Goal: Transaction & Acquisition: Download file/media

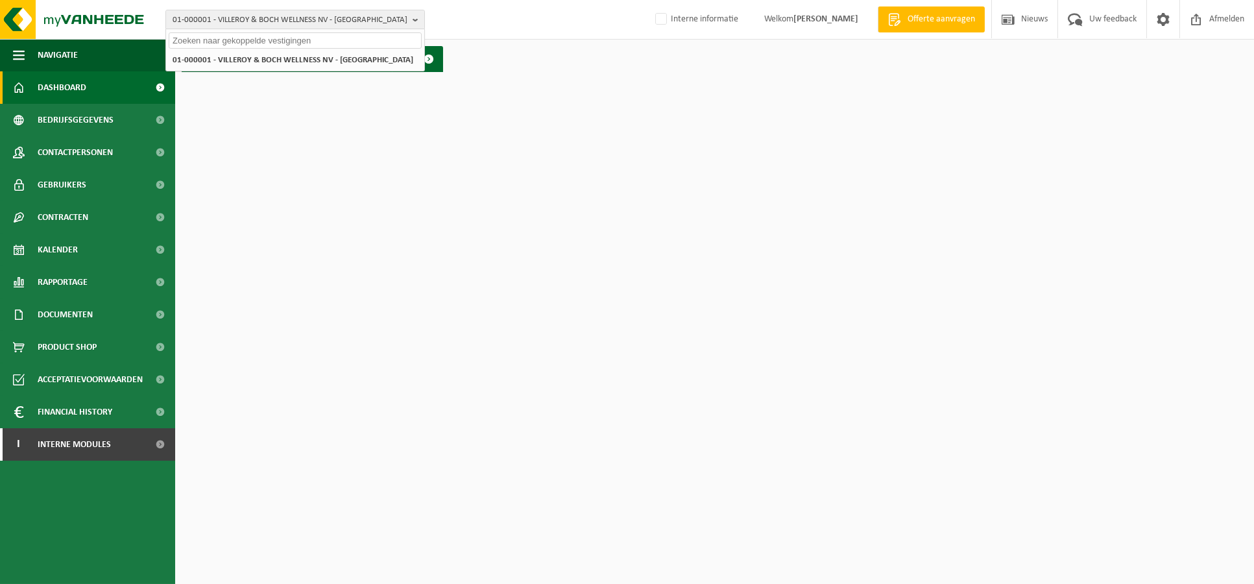
click at [228, 41] on input "text" at bounding box center [295, 40] width 253 height 16
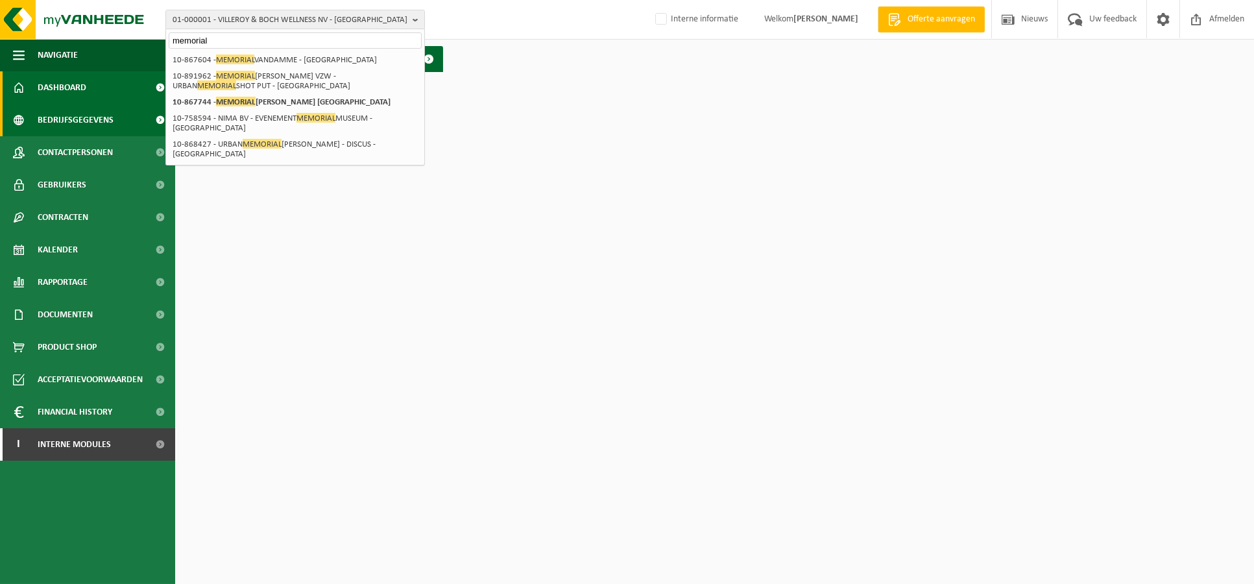
type input "memorial"
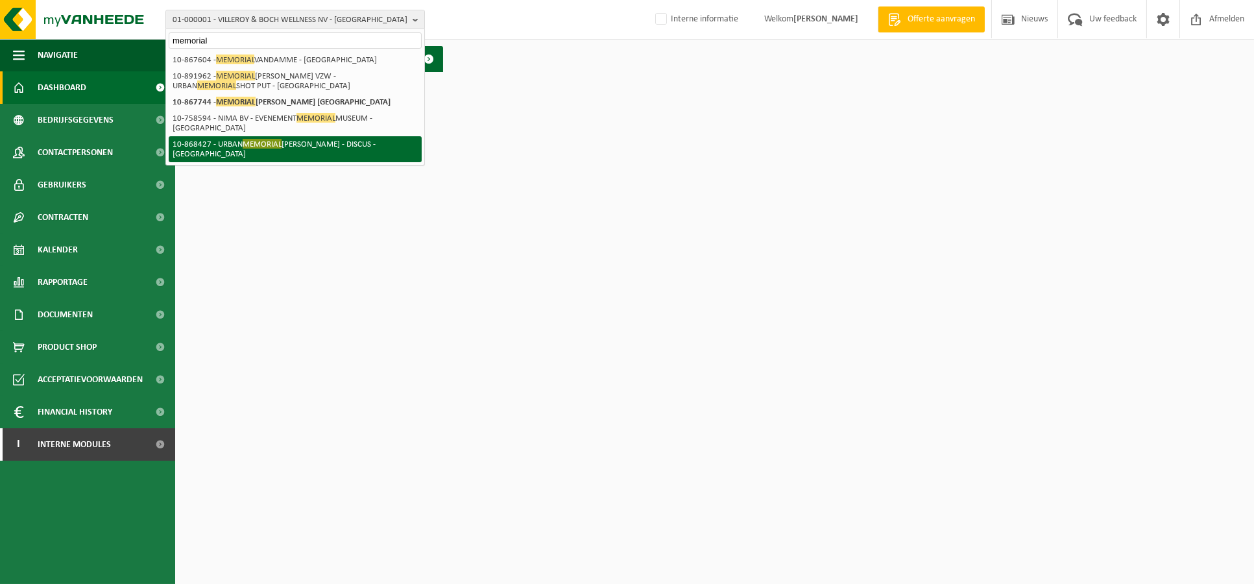
click at [341, 142] on li "10-868427 - URBAN MEMORIAL VAN DAMME - DISCUS - BRUSSEL" at bounding box center [295, 149] width 253 height 26
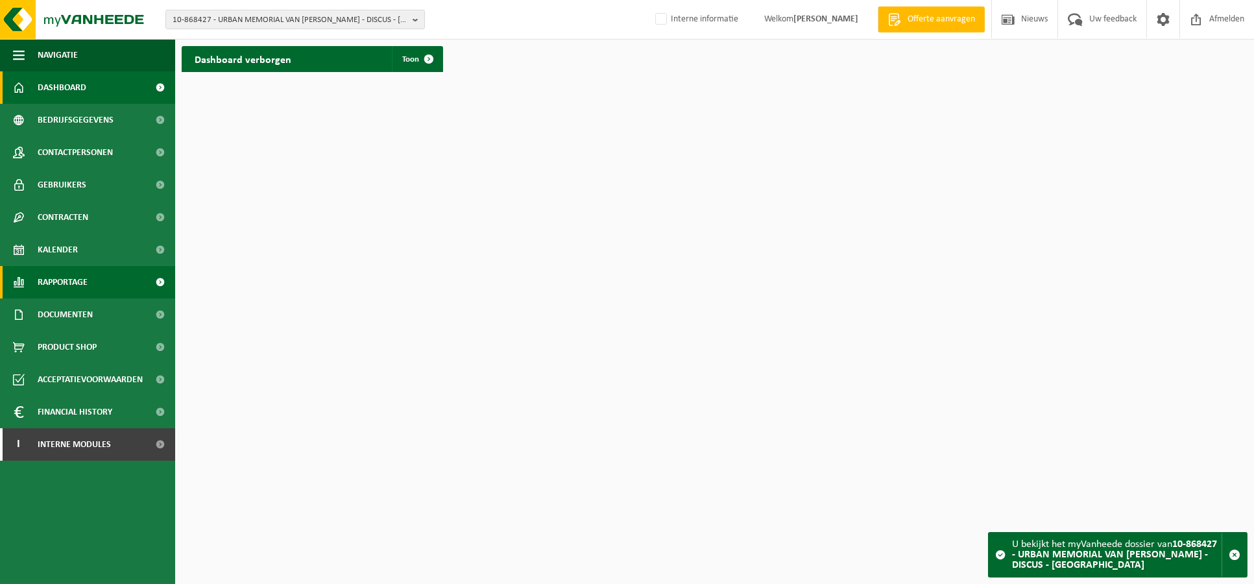
click at [78, 272] on span "Rapportage" at bounding box center [63, 282] width 50 height 32
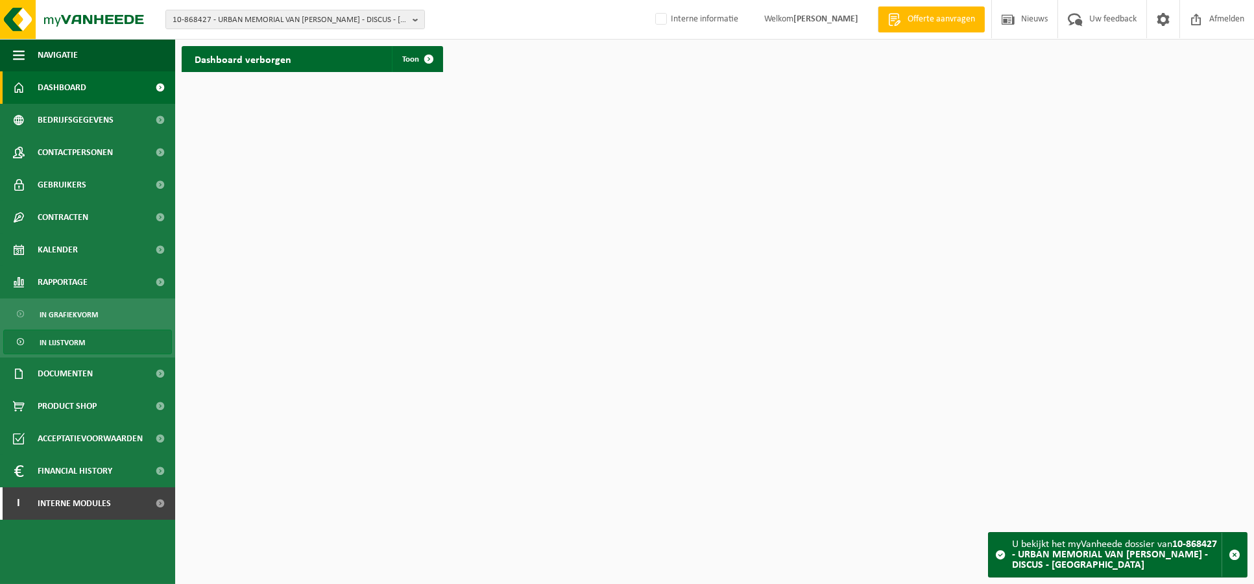
click at [60, 341] on span "In lijstvorm" at bounding box center [62, 342] width 45 height 25
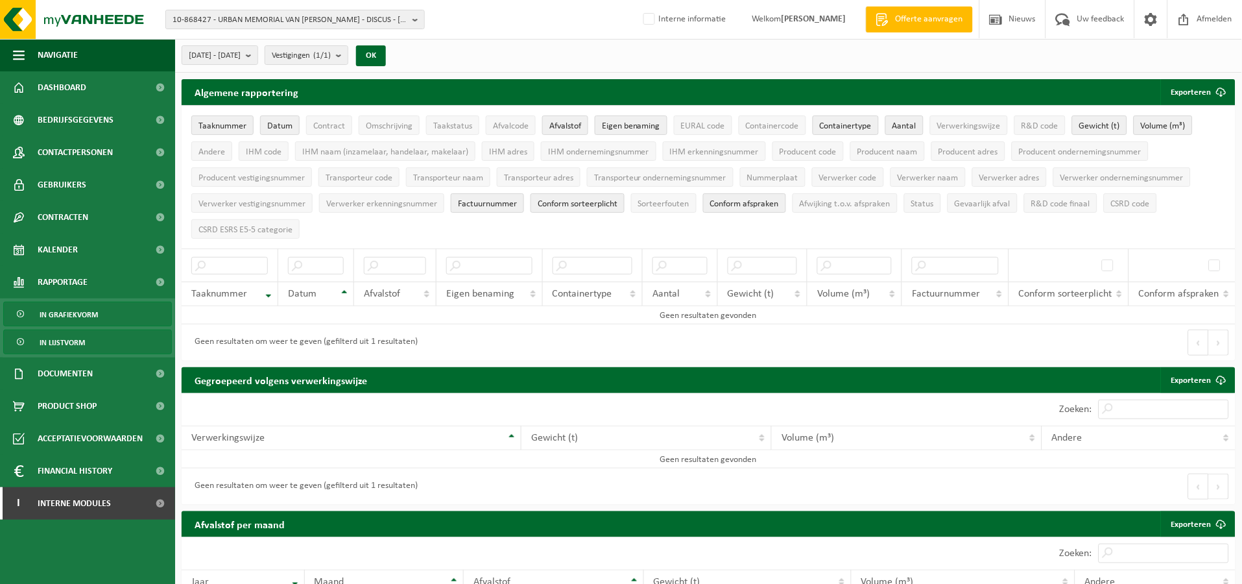
click at [61, 313] on span "In grafiekvorm" at bounding box center [69, 314] width 58 height 25
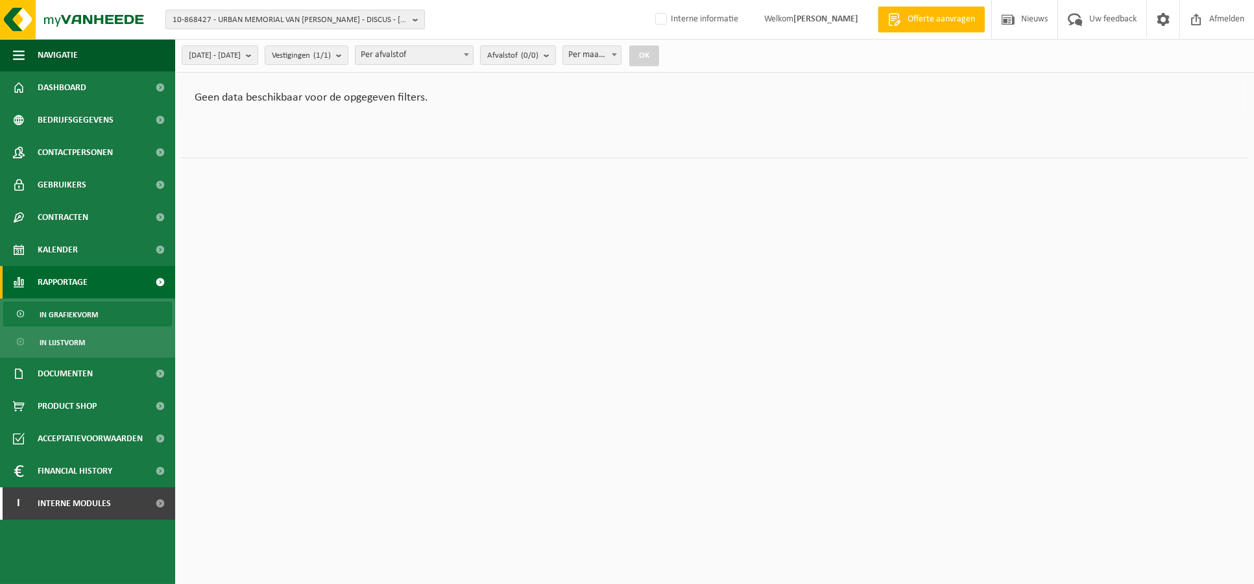
click at [305, 19] on span "10-868427 - URBAN MEMORIAL VAN [PERSON_NAME] - DISCUS - [GEOGRAPHIC_DATA]" at bounding box center [290, 19] width 235 height 19
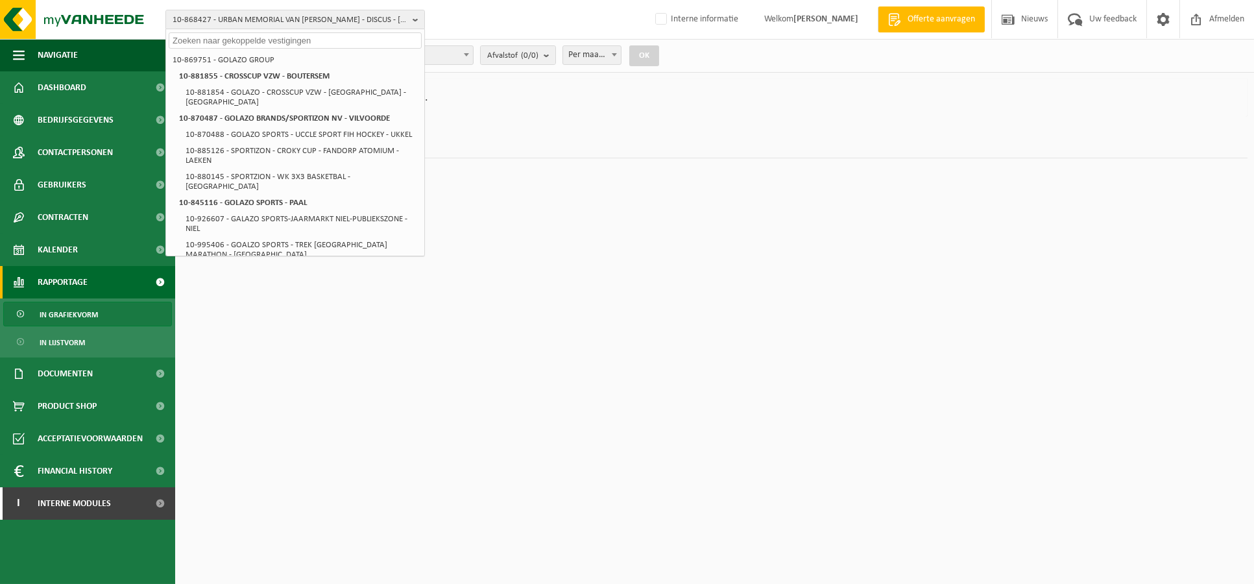
click at [225, 39] on input "text" at bounding box center [295, 40] width 253 height 16
paste input "10-867604"
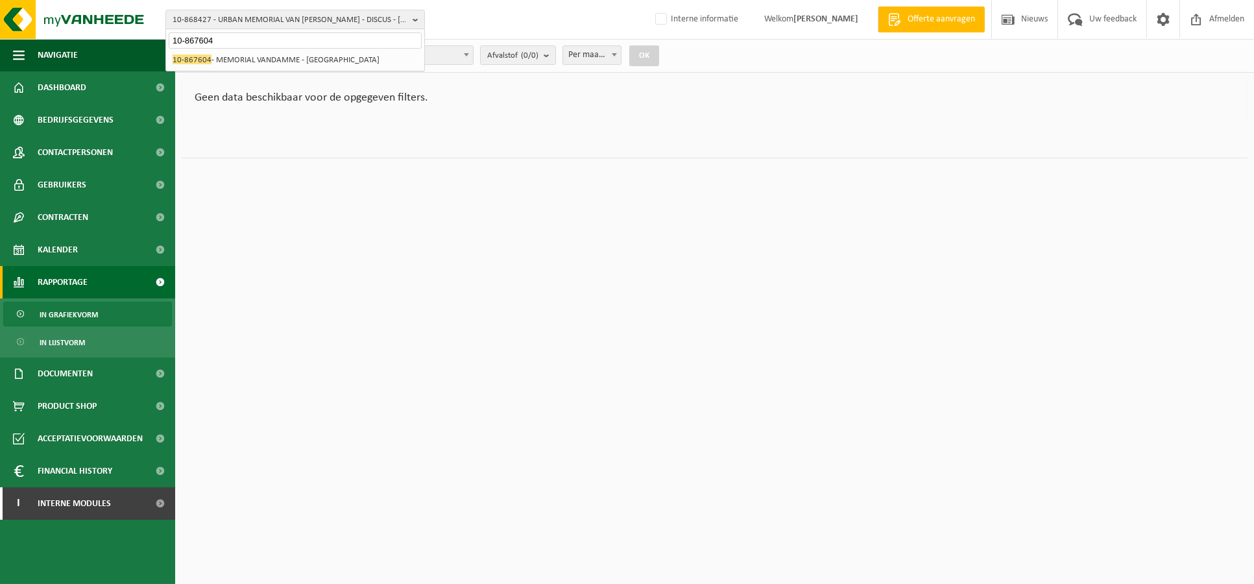
type input "10-867604"
click at [230, 58] on li "10-867604 - MEMORIAL VANDAMME - BRUSSEL" at bounding box center [295, 60] width 253 height 16
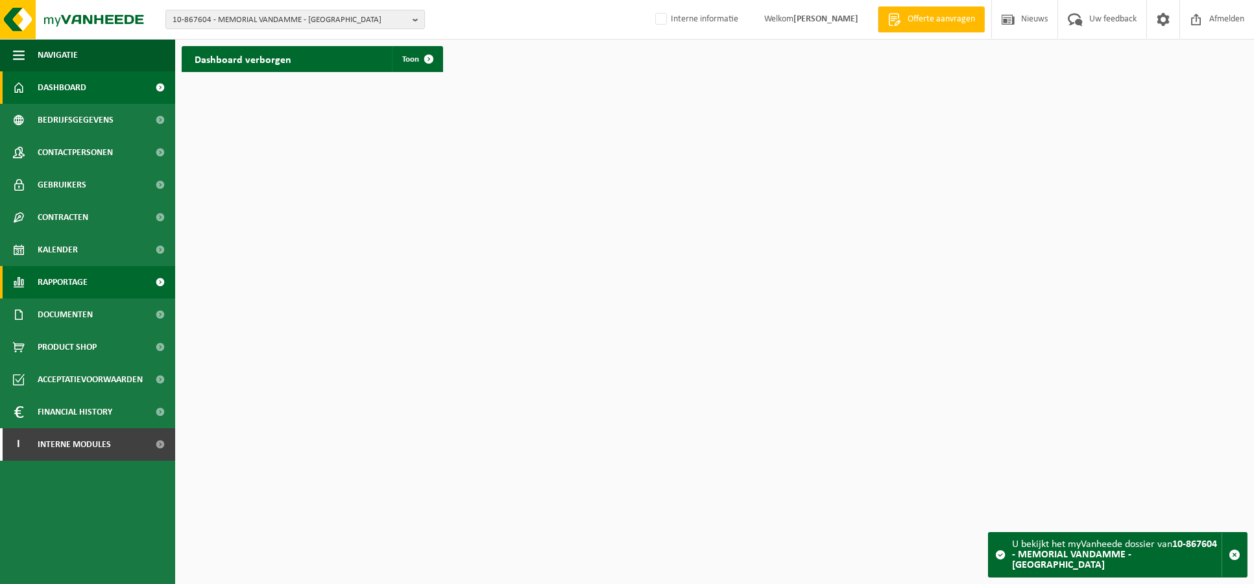
click at [61, 280] on span "Rapportage" at bounding box center [63, 282] width 50 height 32
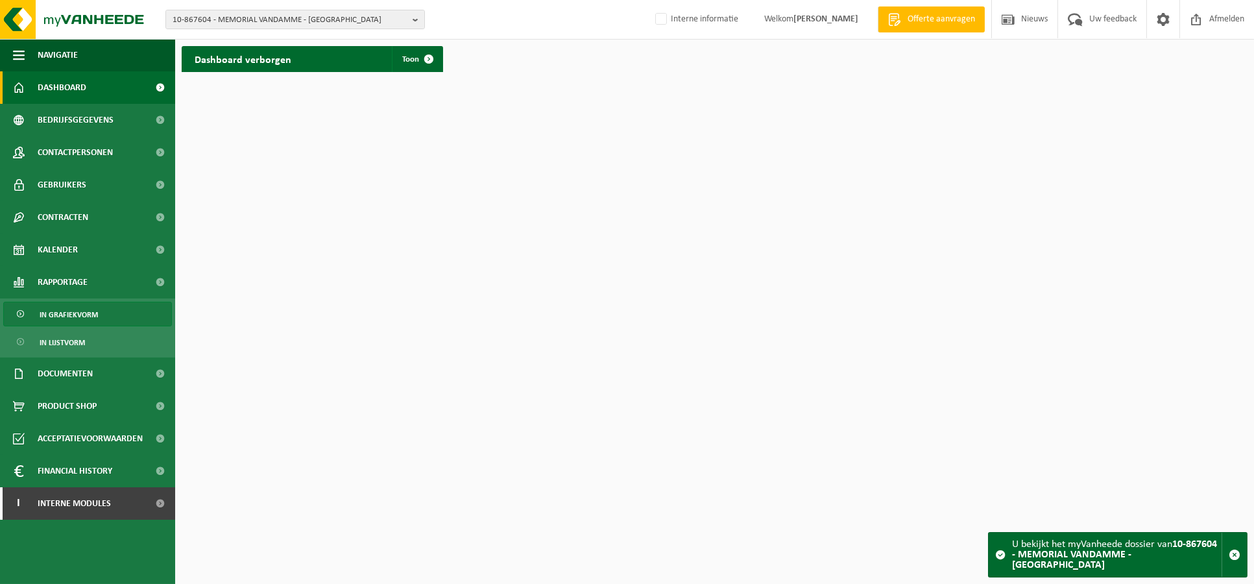
click at [67, 304] on span "In grafiekvorm" at bounding box center [69, 314] width 58 height 25
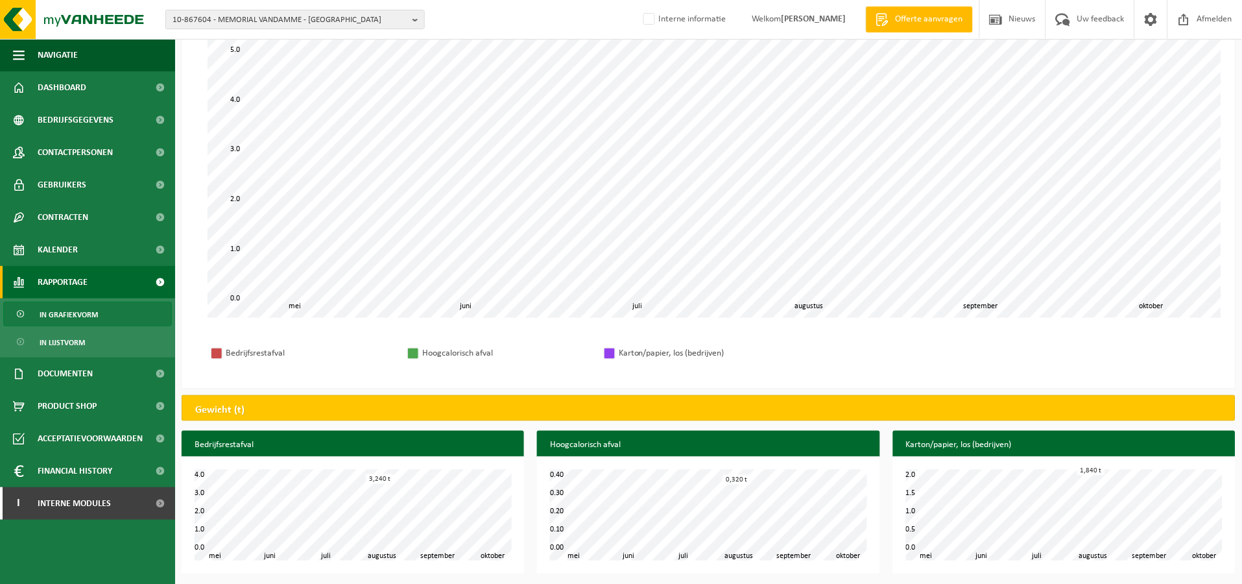
scroll to position [153, 0]
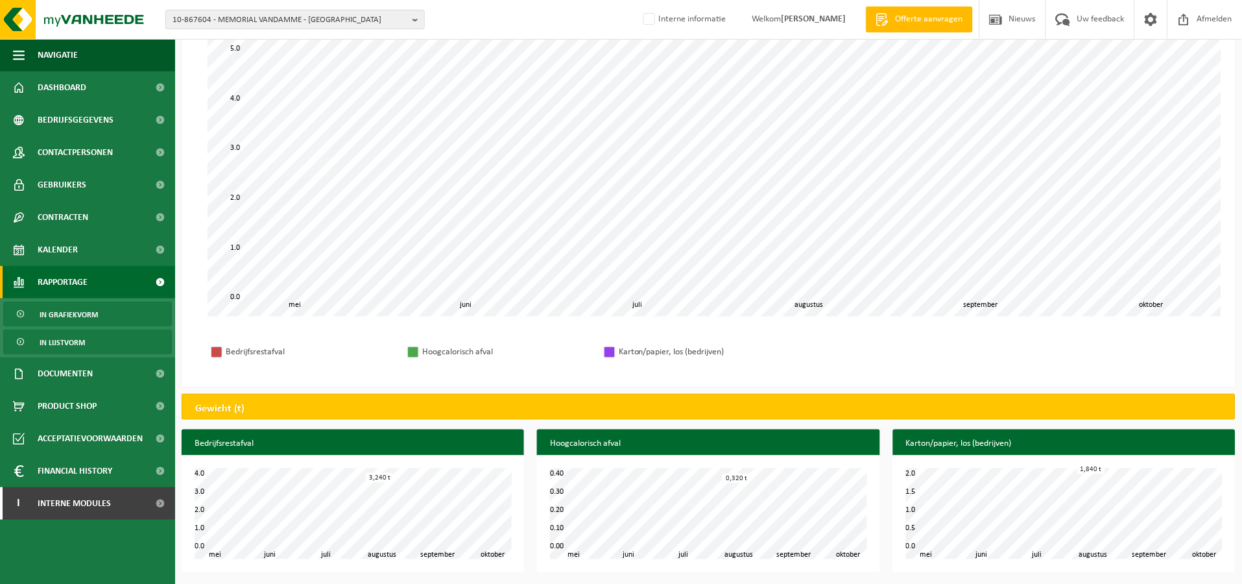
click at [69, 348] on span "In lijstvorm" at bounding box center [62, 342] width 45 height 25
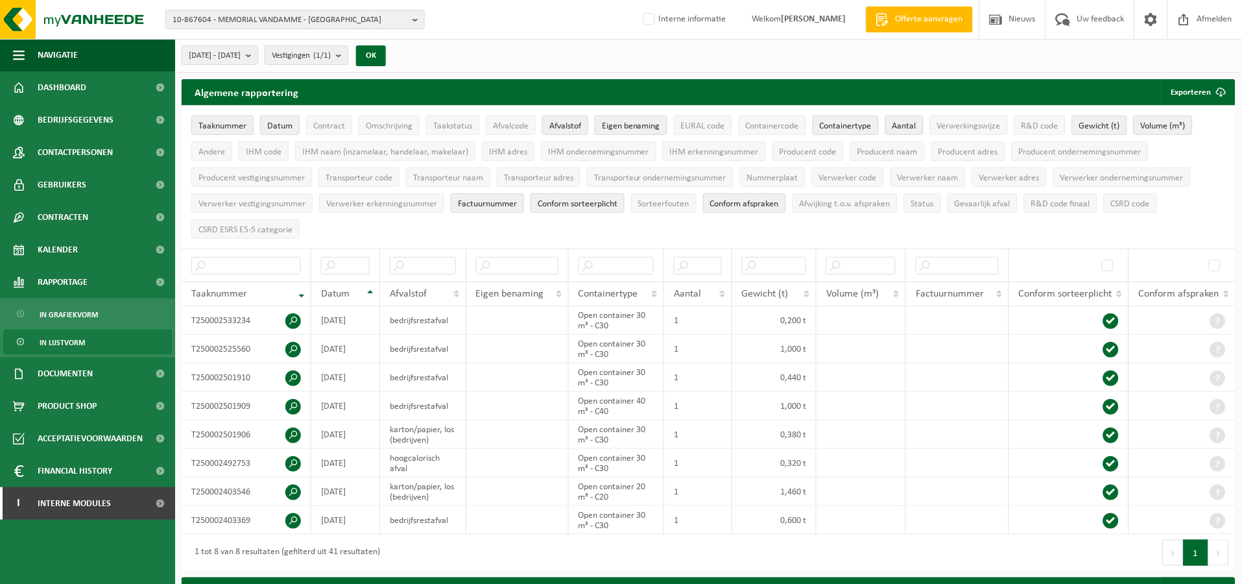
click at [1215, 550] on button "Volgende" at bounding box center [1219, 553] width 20 height 26
click at [1173, 553] on button "Vorige" at bounding box center [1173, 553] width 21 height 26
click at [258, 53] on b "submit" at bounding box center [252, 55] width 12 height 18
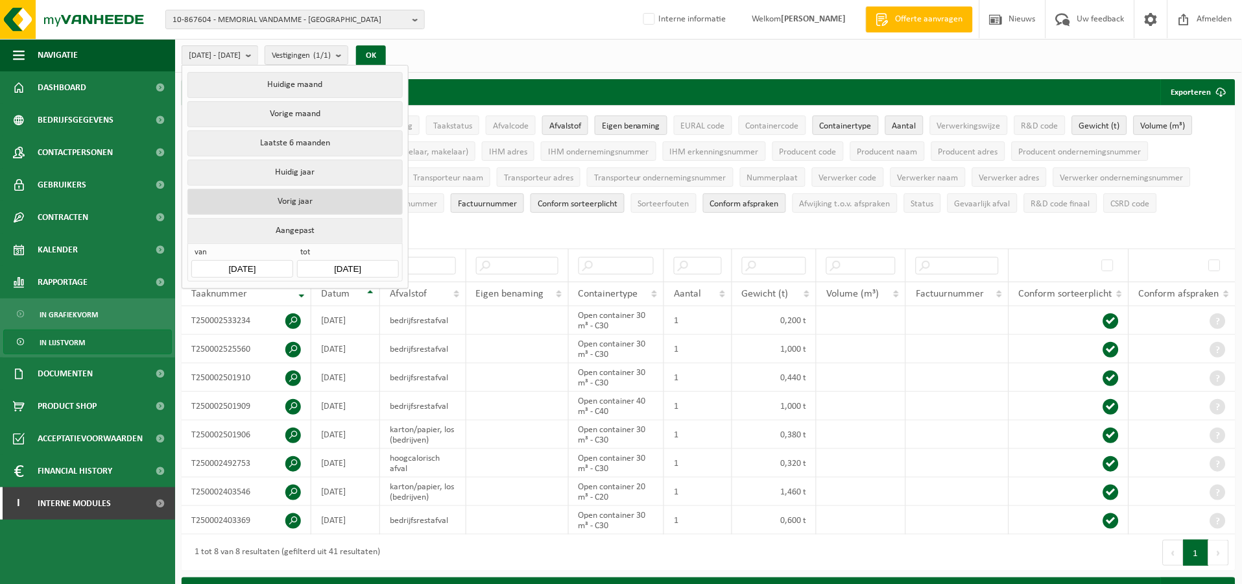
click at [319, 197] on button "Vorig jaar" at bounding box center [294, 202] width 215 height 26
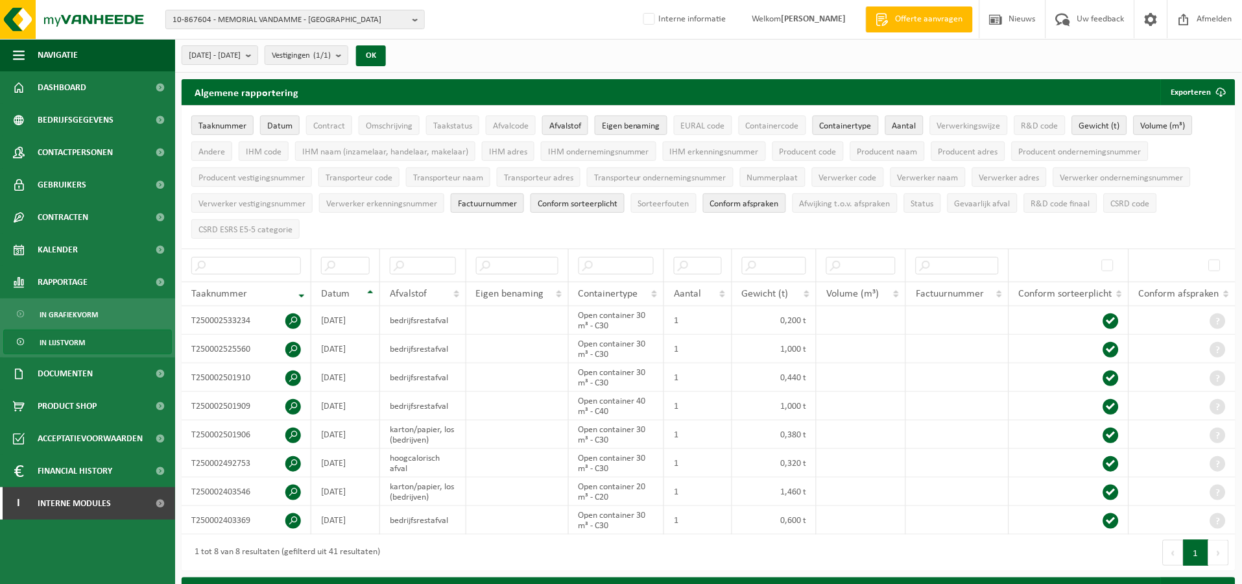
click at [387, 66] on div "OK" at bounding box center [371, 55] width 32 height 21
click at [386, 58] on button "OK" at bounding box center [371, 55] width 30 height 21
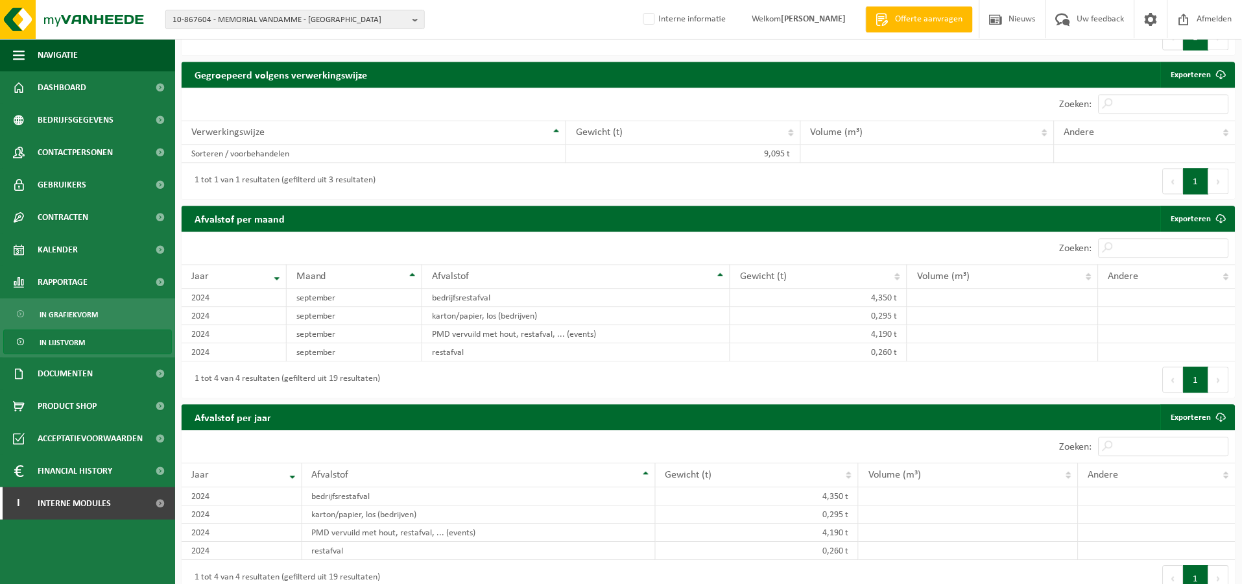
scroll to position [720, 0]
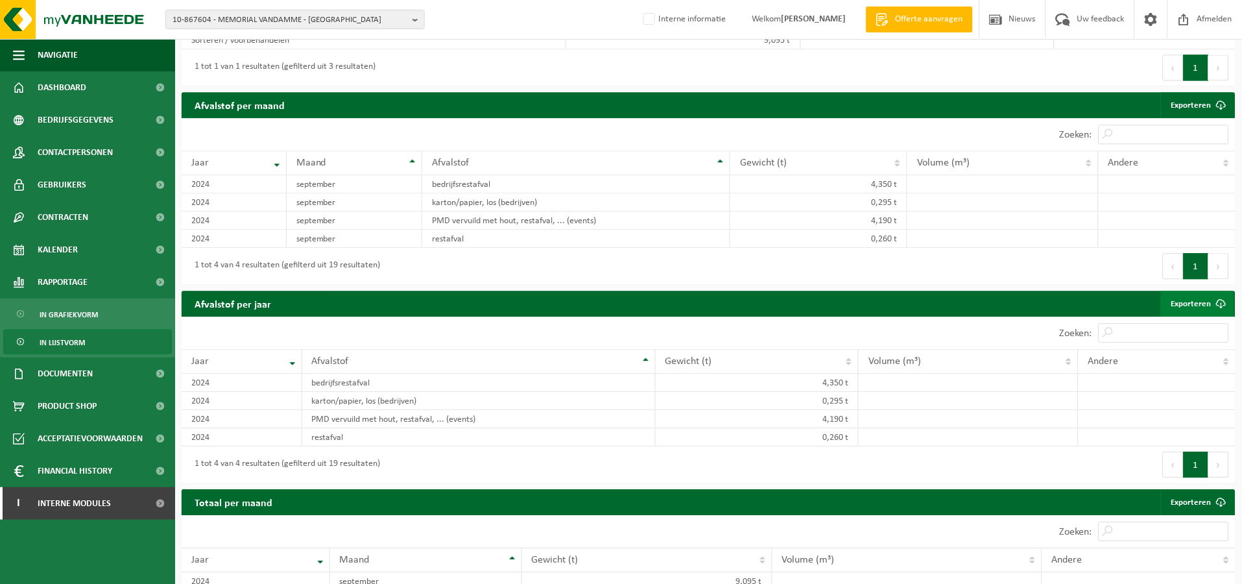
click at [1191, 317] on link "Exporteren" at bounding box center [1197, 304] width 73 height 26
click at [82, 310] on span "In grafiekvorm" at bounding box center [69, 314] width 58 height 25
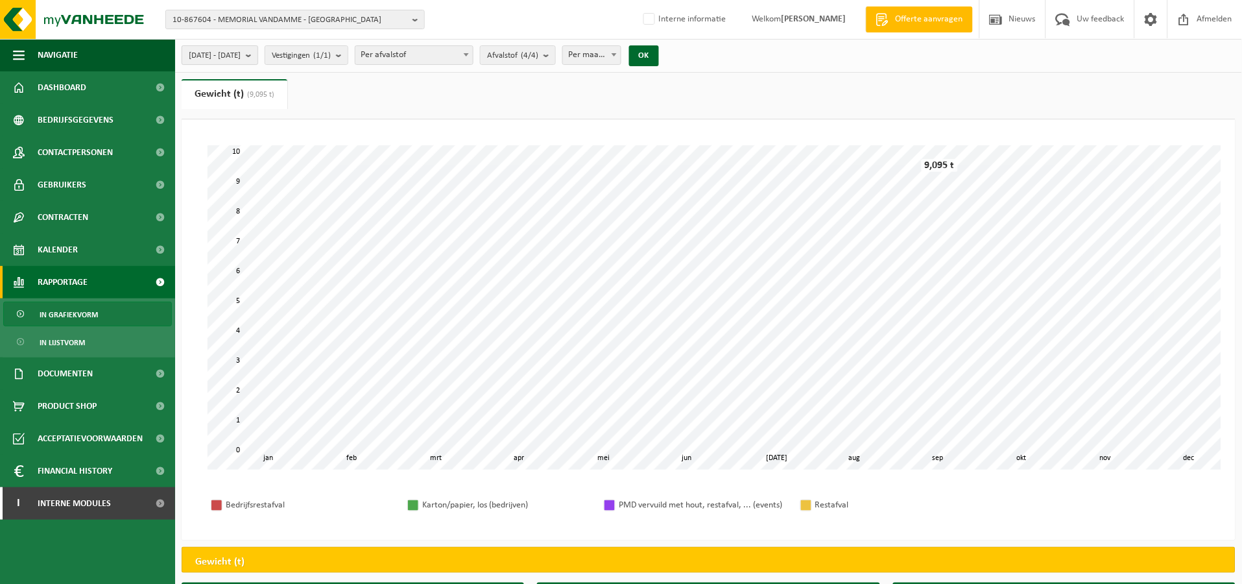
click at [241, 59] on span "2024-01-01 - 2024-12-31" at bounding box center [215, 55] width 52 height 19
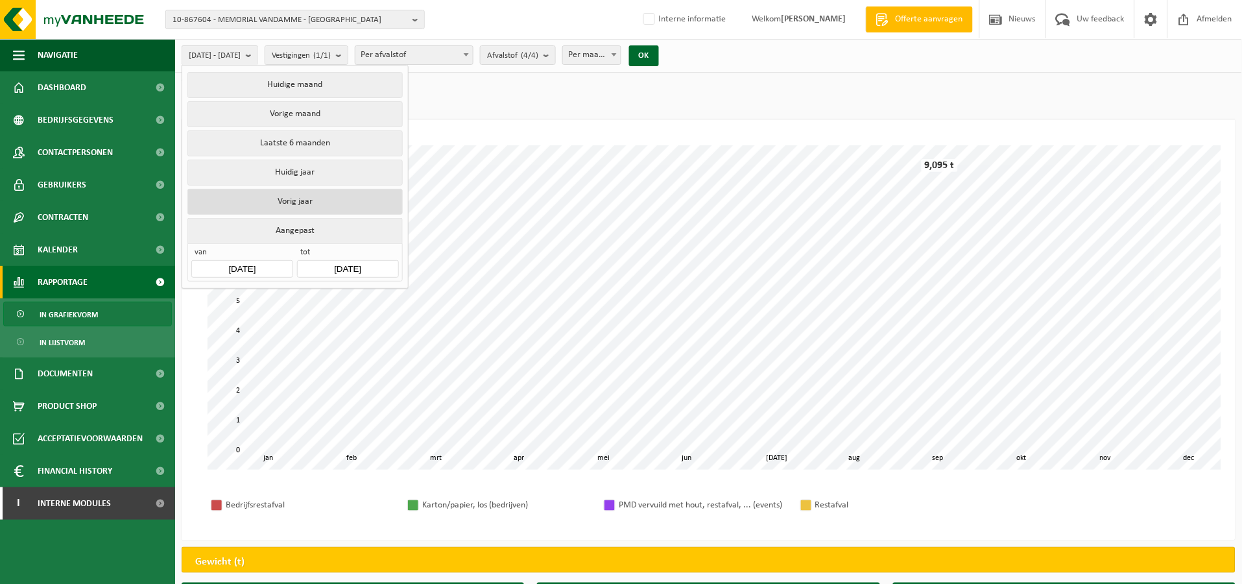
click at [308, 200] on button "Vorig jaar" at bounding box center [294, 202] width 215 height 26
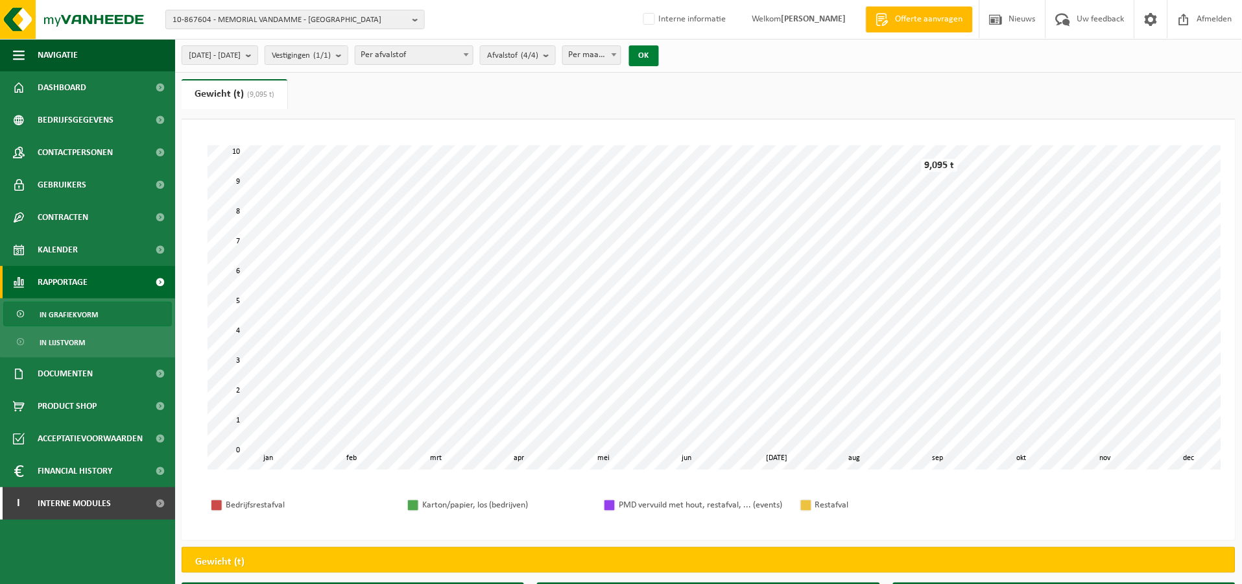
click at [659, 52] on button "OK" at bounding box center [644, 55] width 30 height 21
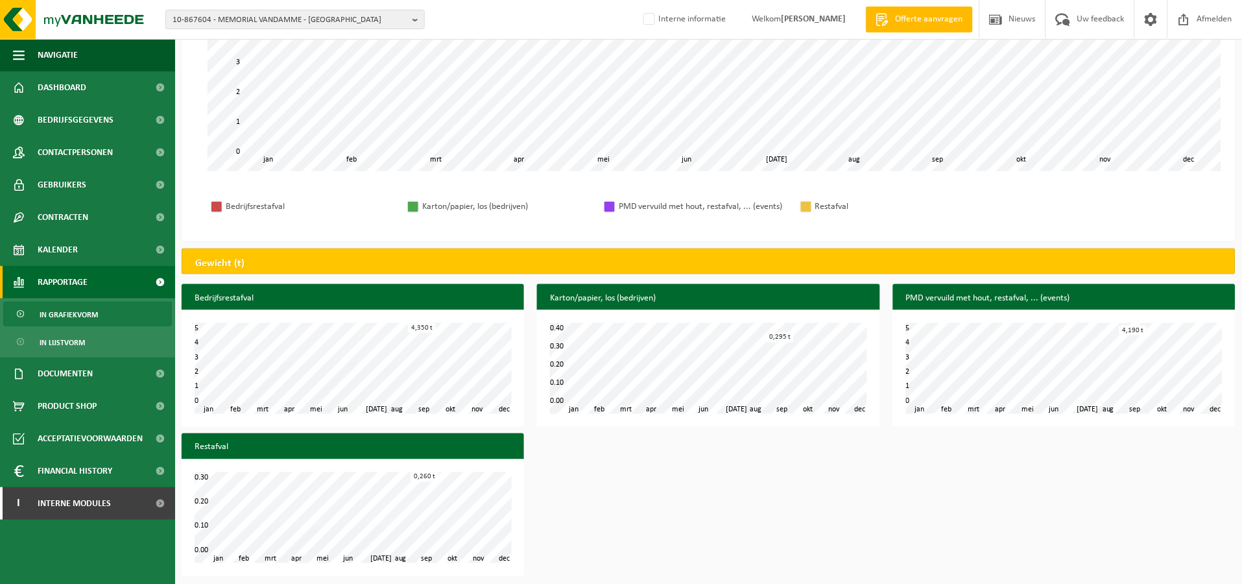
scroll to position [302, 0]
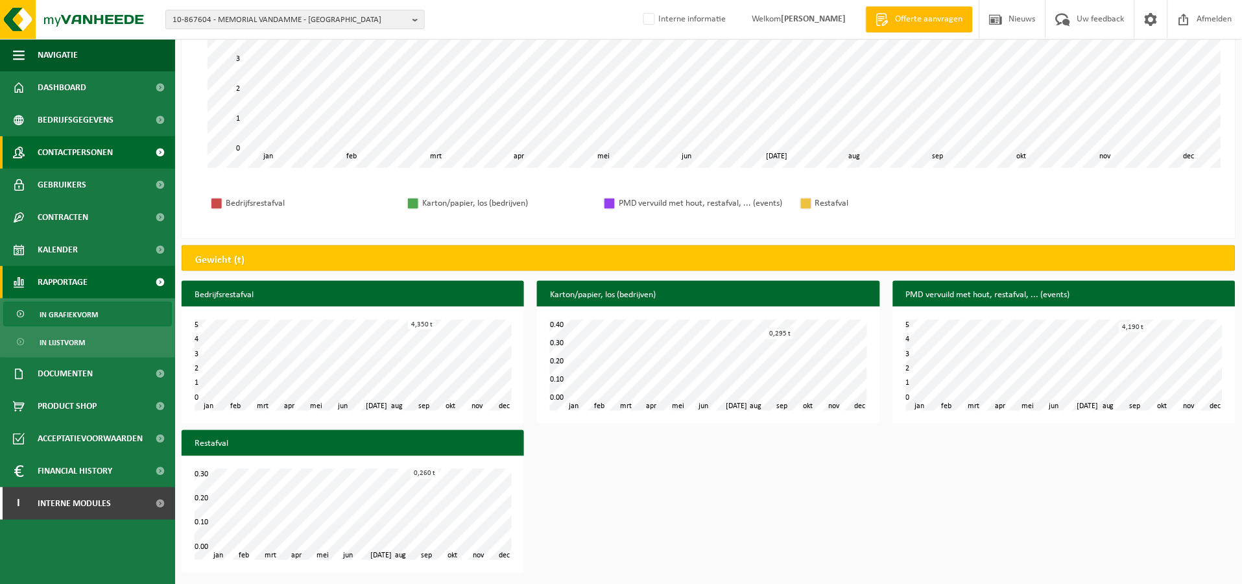
click at [53, 141] on span "Contactpersonen" at bounding box center [75, 152] width 75 height 32
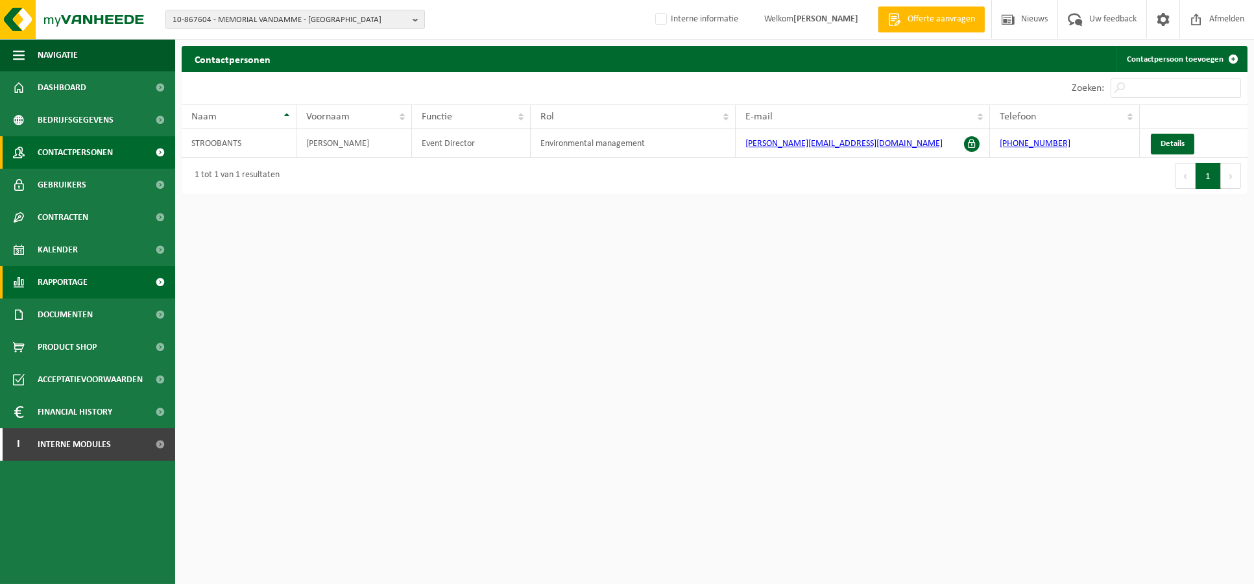
click at [69, 291] on span "Rapportage" at bounding box center [63, 282] width 50 height 32
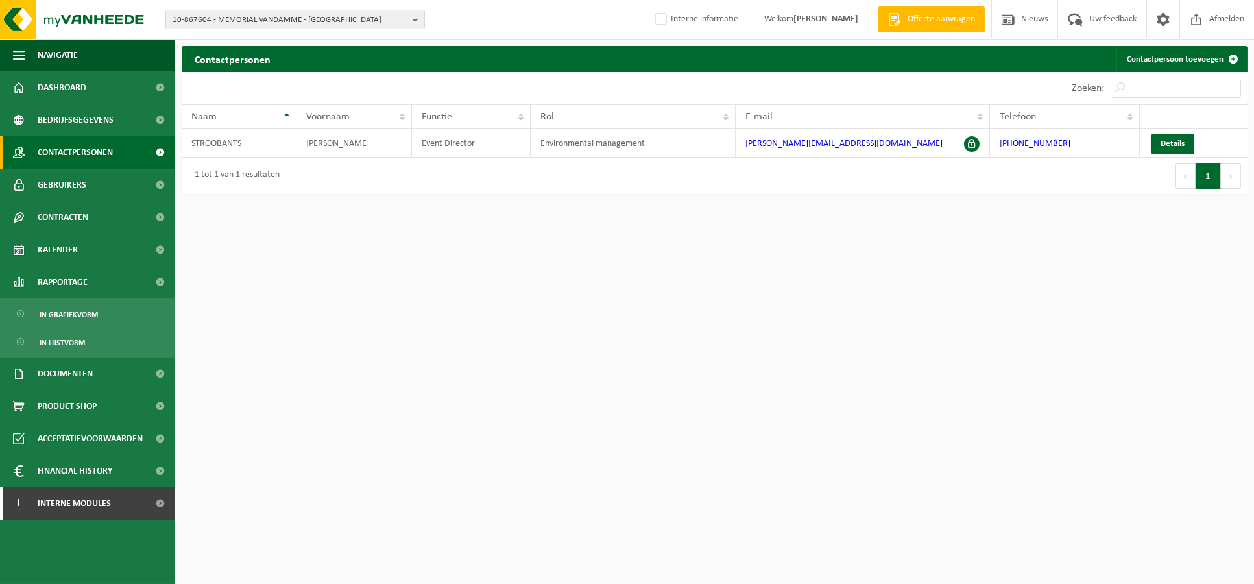
click at [69, 300] on ul "In grafiekvorm In lijstvorm" at bounding box center [87, 327] width 175 height 59
click at [70, 316] on span "In grafiekvorm" at bounding box center [69, 314] width 58 height 25
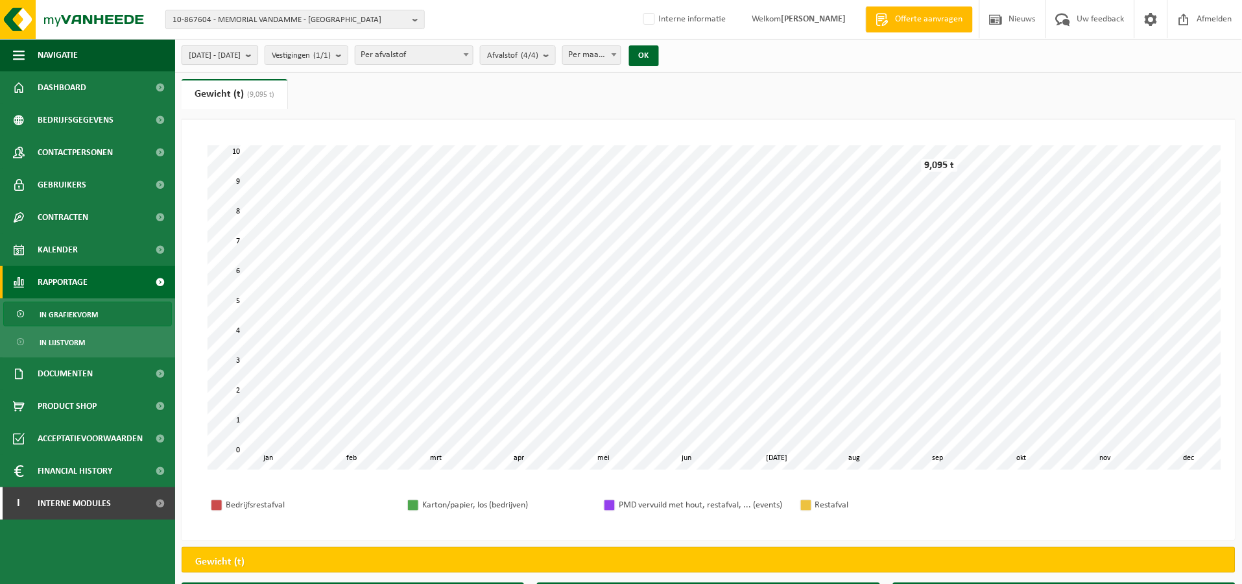
click at [258, 49] on button "[DATE] - [DATE]" at bounding box center [220, 54] width 77 height 19
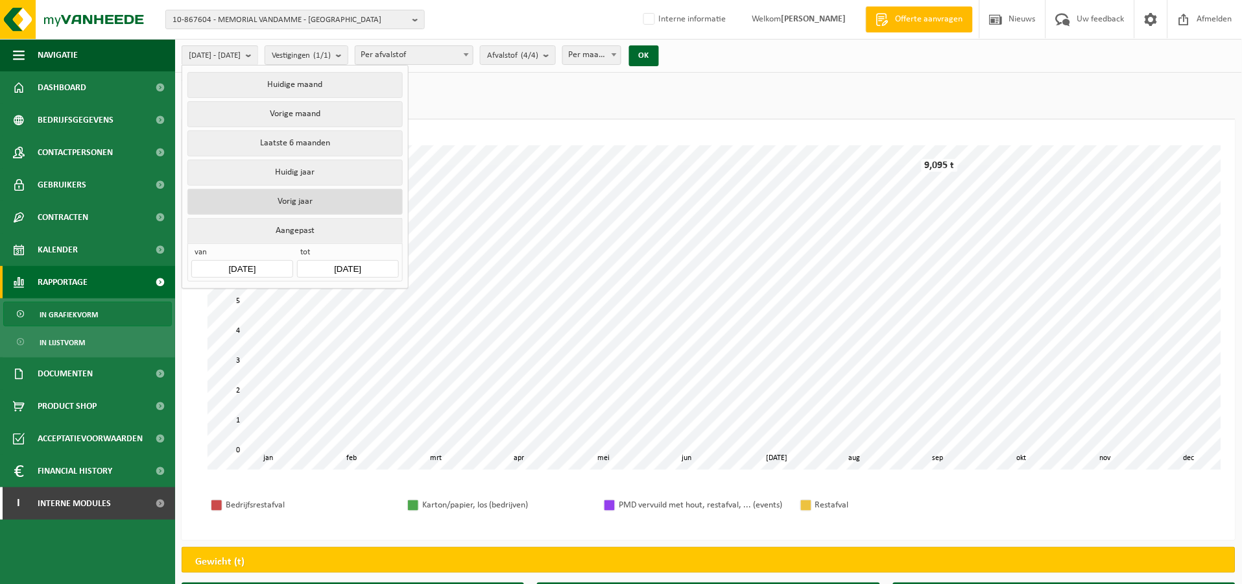
click at [280, 195] on button "Vorig jaar" at bounding box center [294, 202] width 215 height 26
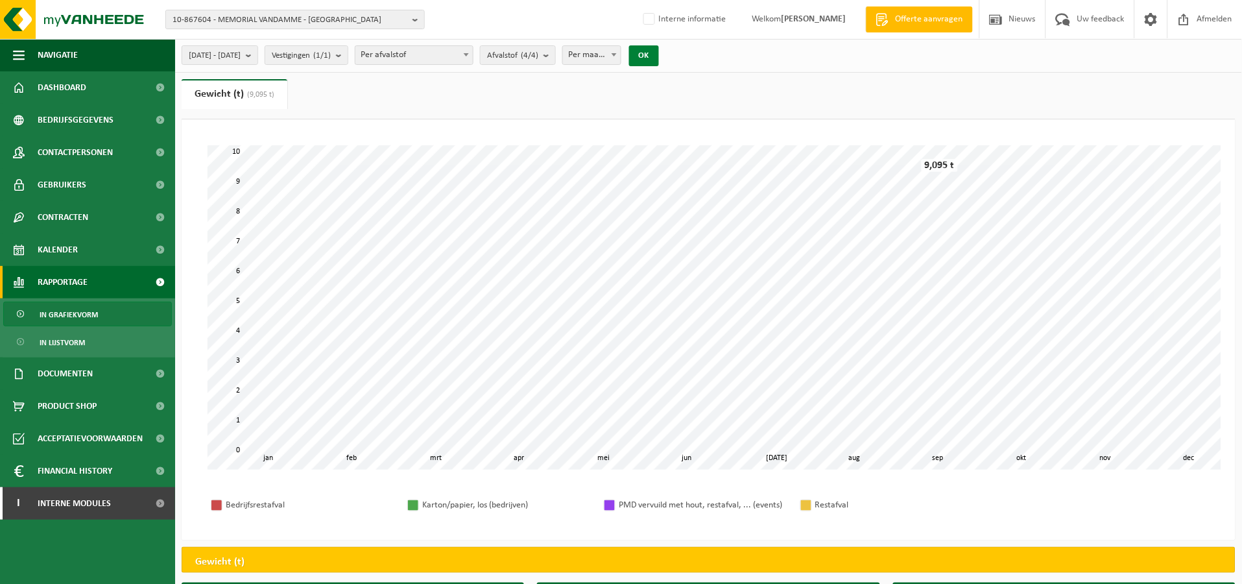
click at [659, 60] on button "OK" at bounding box center [644, 55] width 30 height 21
